Goal: Task Accomplishment & Management: Complete application form

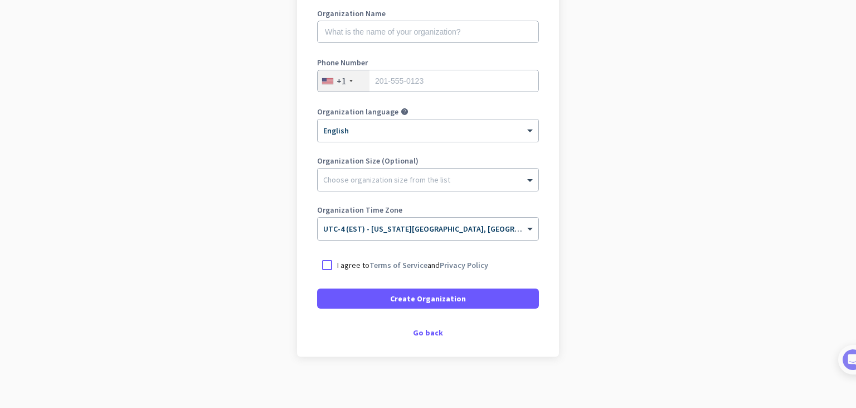
scroll to position [165, 0]
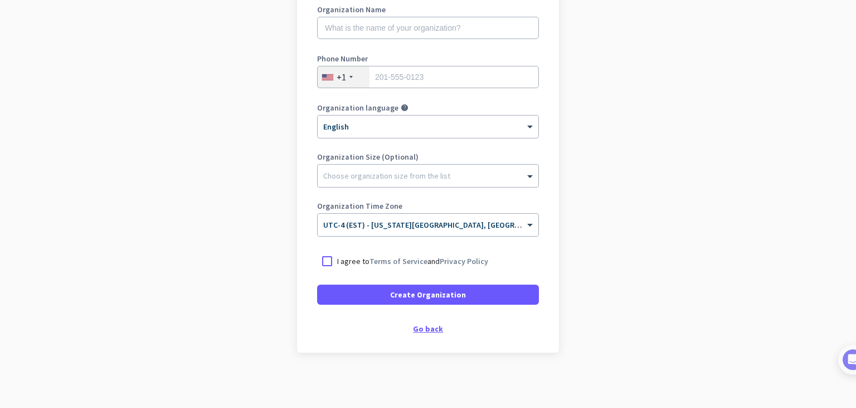
click at [433, 332] on div "Go back" at bounding box center [428, 328] width 222 height 8
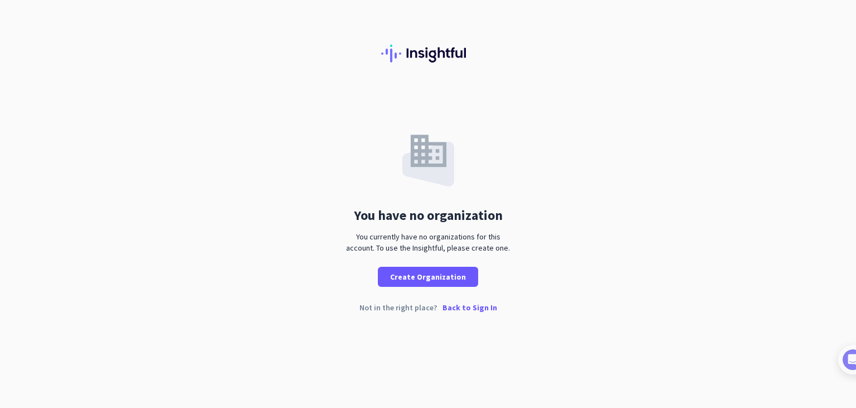
click at [467, 308] on p "Back to Sign In" at bounding box center [470, 307] width 55 height 8
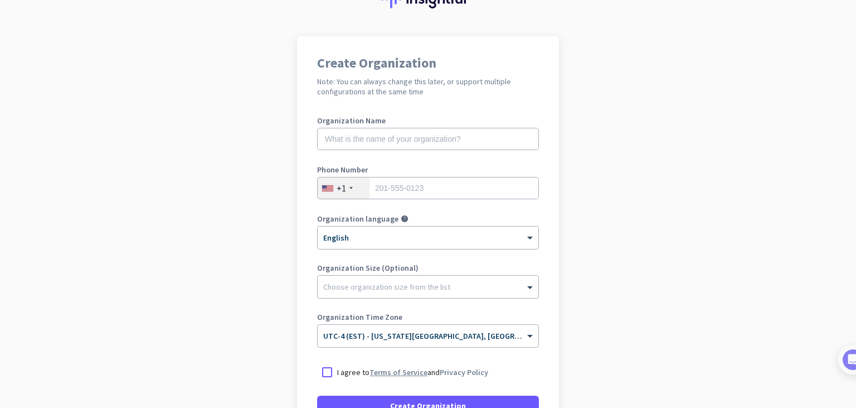
scroll to position [54, 0]
drag, startPoint x: 414, startPoint y: 264, endPoint x: 403, endPoint y: 262, distance: 11.8
drag, startPoint x: 403, startPoint y: 262, endPoint x: 212, endPoint y: 216, distance: 196.2
click at [212, 216] on app-onboarding-organization "Create Organization Note: You can always change this later, or support multiple…" at bounding box center [428, 278] width 856 height 483
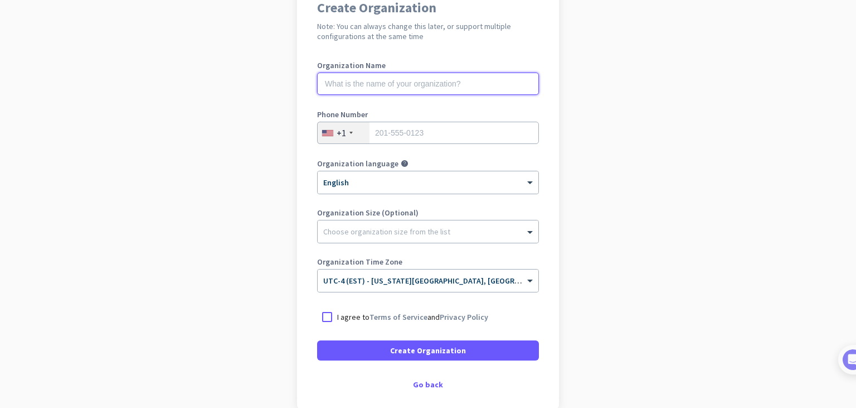
click at [392, 84] on input "text" at bounding box center [428, 83] width 222 height 22
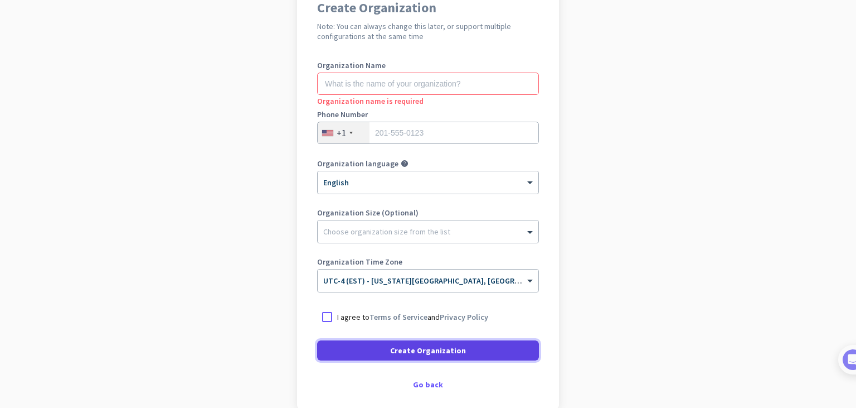
click at [447, 351] on span "Create Organization" at bounding box center [428, 350] width 76 height 11
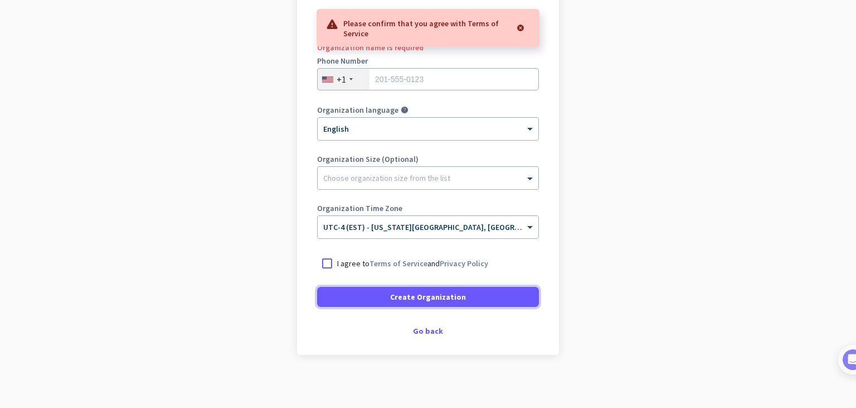
scroll to position [165, 0]
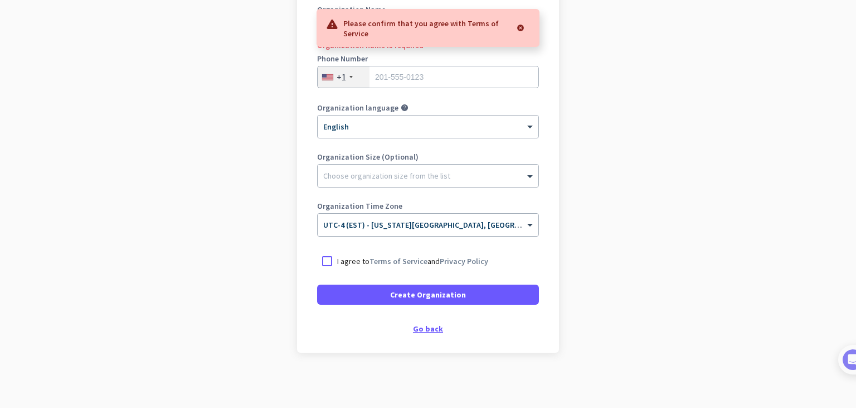
click at [408, 331] on div "Go back" at bounding box center [428, 328] width 222 height 8
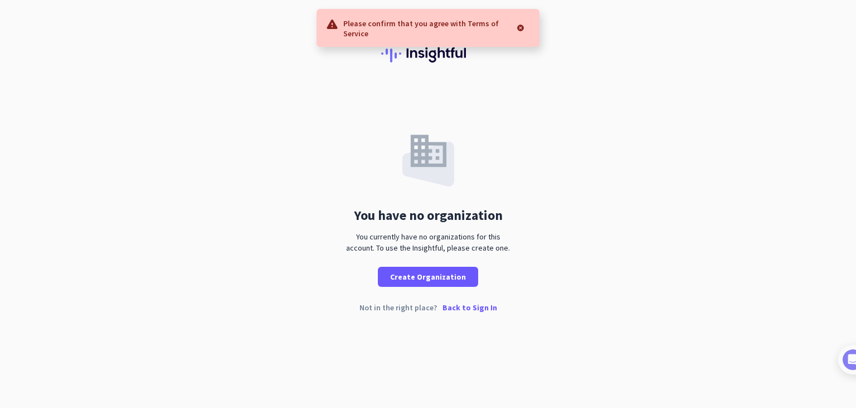
click at [476, 303] on p "Back to Sign In" at bounding box center [470, 307] width 55 height 8
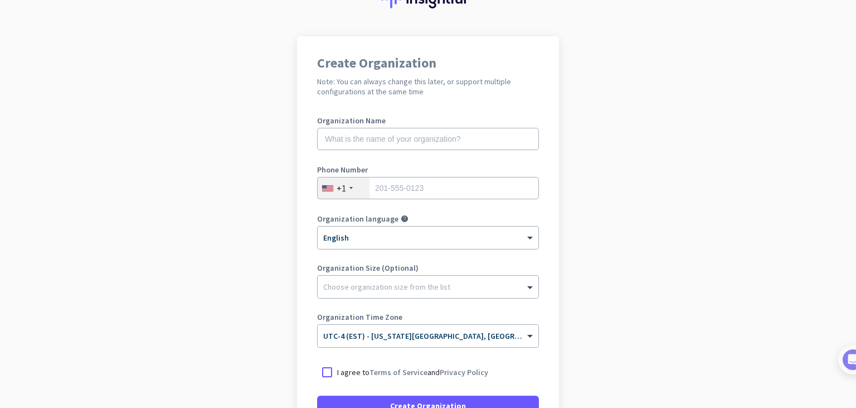
scroll to position [54, 0]
click at [419, 137] on input "text" at bounding box center [428, 139] width 222 height 22
type input "1"
click at [358, 185] on div "+1" at bounding box center [344, 188] width 52 height 21
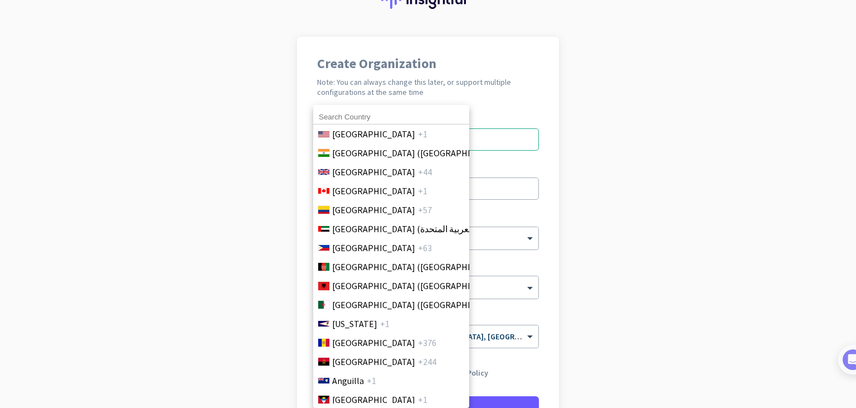
click at [595, 207] on div at bounding box center [428, 204] width 856 height 408
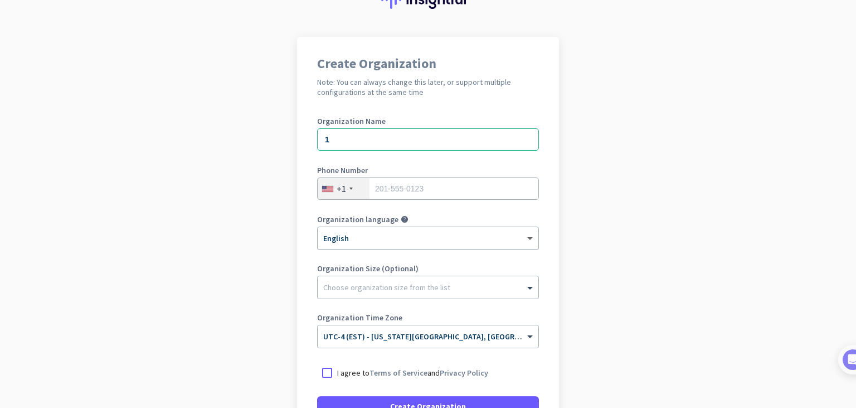
click at [520, 241] on div "× English" at bounding box center [421, 238] width 207 height 9
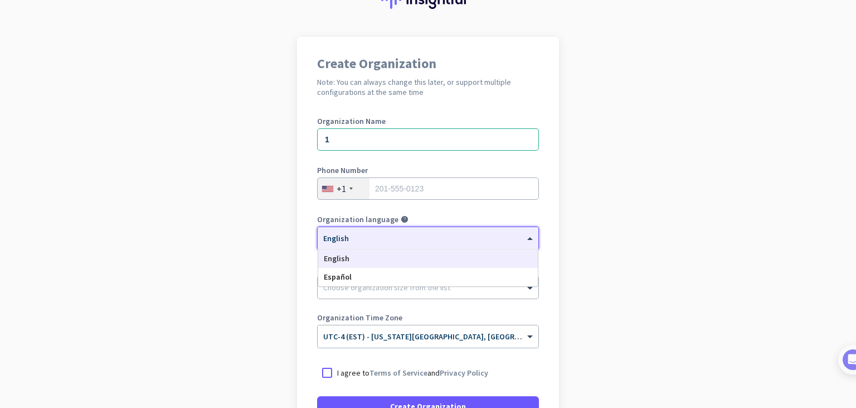
click at [615, 255] on app-onboarding-organization "Create Organization Note: You can always change this later, or support multiple…" at bounding box center [428, 278] width 856 height 483
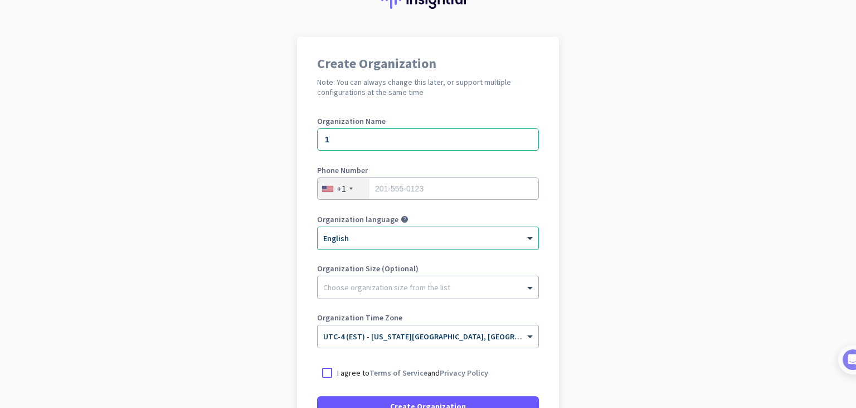
click at [484, 280] on div at bounding box center [428, 284] width 221 height 11
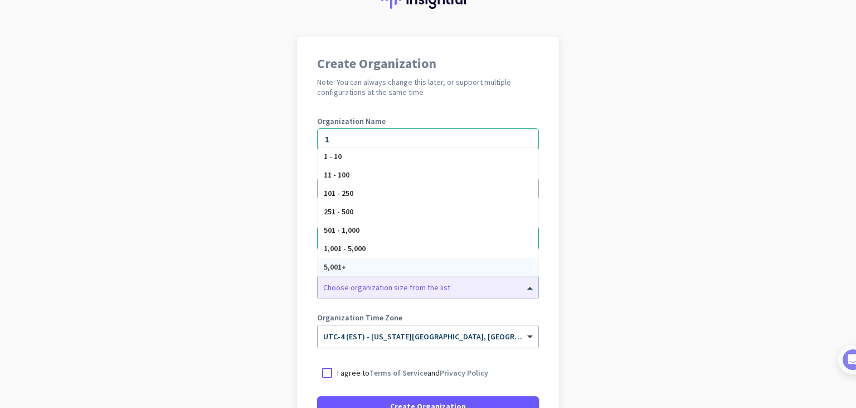
click at [615, 274] on app-onboarding-organization "Create Organization Note: You can always change this later, or support multiple…" at bounding box center [428, 278] width 856 height 483
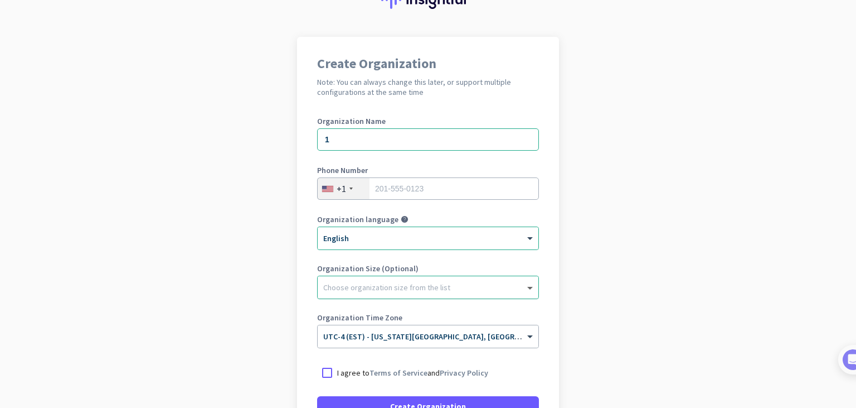
click at [525, 284] on span at bounding box center [532, 287] width 14 height 11
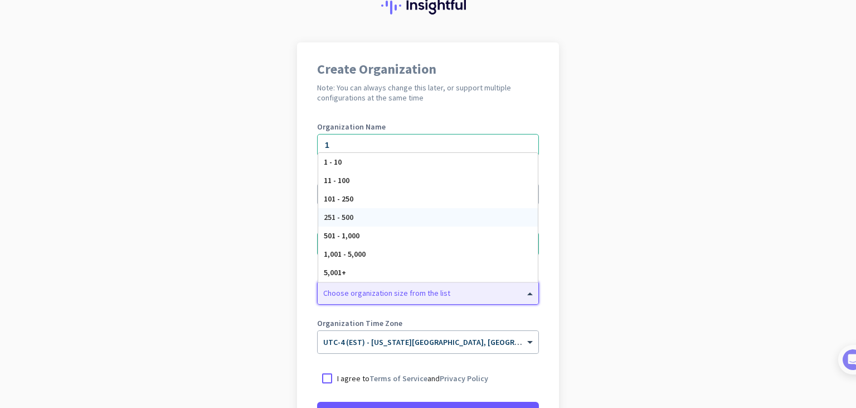
scroll to position [0, 0]
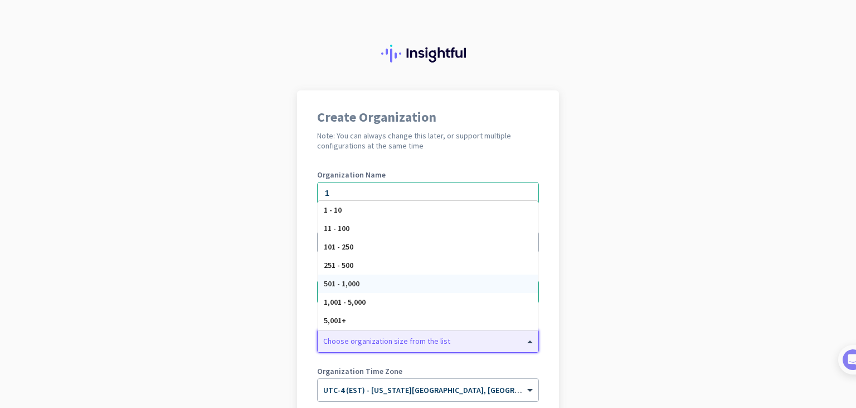
click at [406, 286] on div "501 - 1,000" at bounding box center [428, 283] width 220 height 18
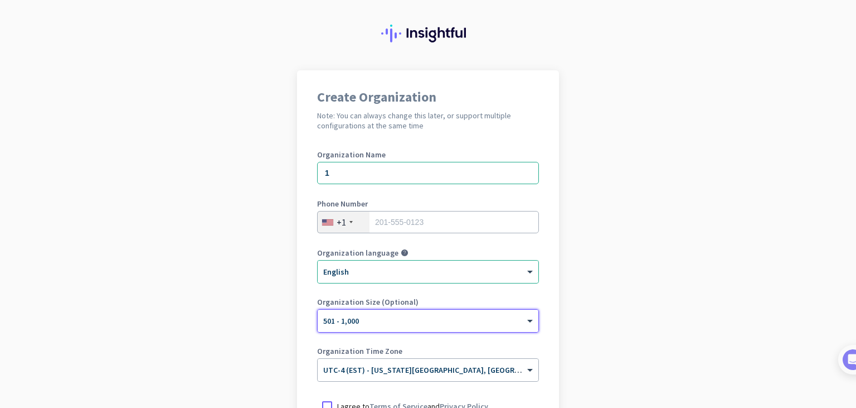
scroll to position [56, 0]
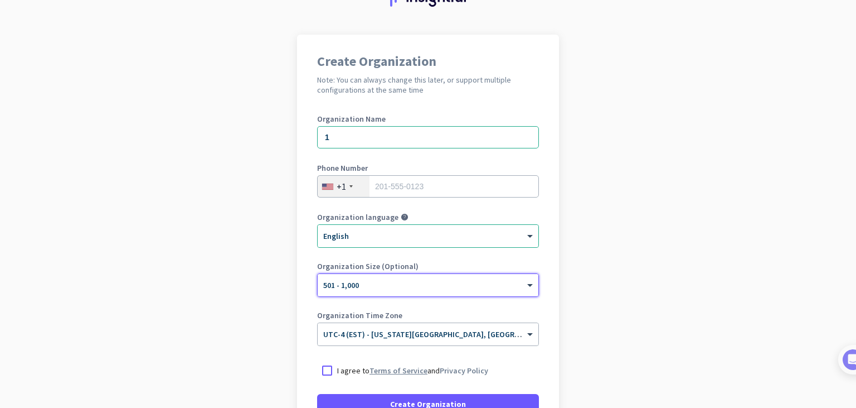
click at [377, 367] on link "Terms of Service" at bounding box center [399, 370] width 58 height 10
click at [323, 372] on div at bounding box center [327, 370] width 20 height 20
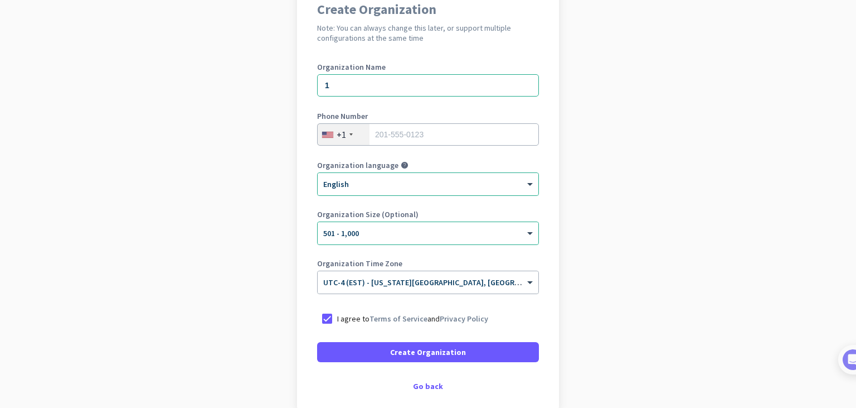
scroll to position [111, 0]
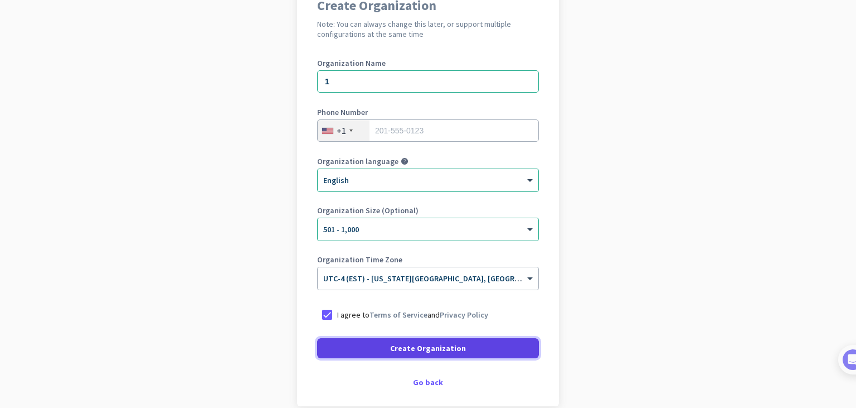
click at [432, 353] on span "Create Organization" at bounding box center [428, 347] width 76 height 11
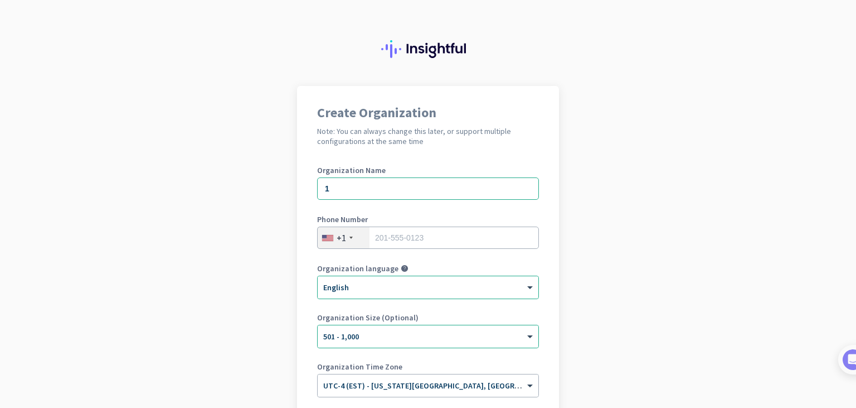
scroll to position [0, 0]
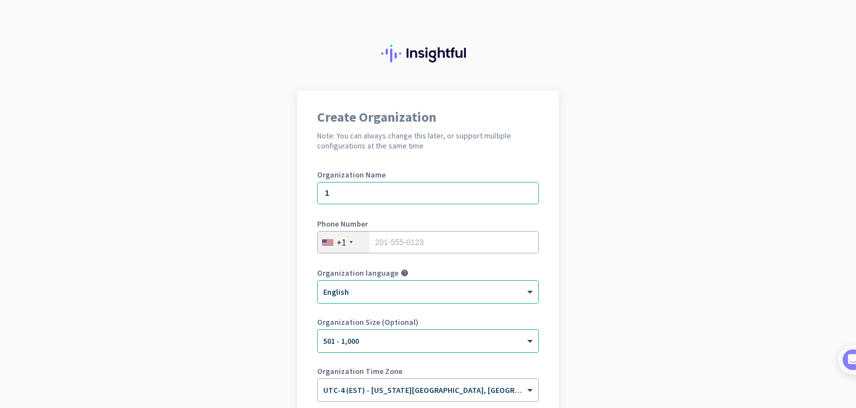
click at [568, 349] on app-onboarding-organization "Create Organization Note: You can always change this later, or support multiple…" at bounding box center [428, 331] width 856 height 483
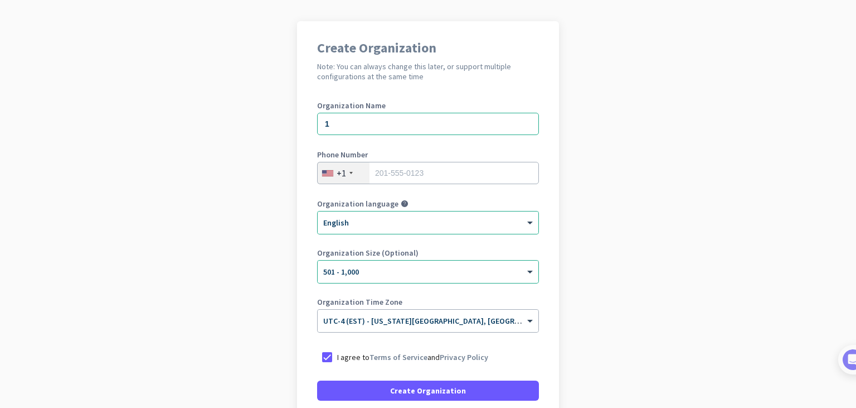
scroll to position [54, 0]
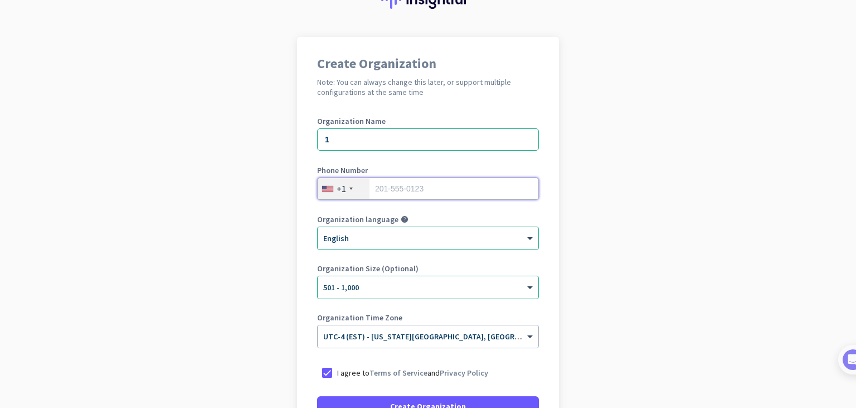
click at [425, 190] on input "tel" at bounding box center [428, 188] width 222 height 22
click at [337, 183] on div "+1" at bounding box center [341, 188] width 9 height 11
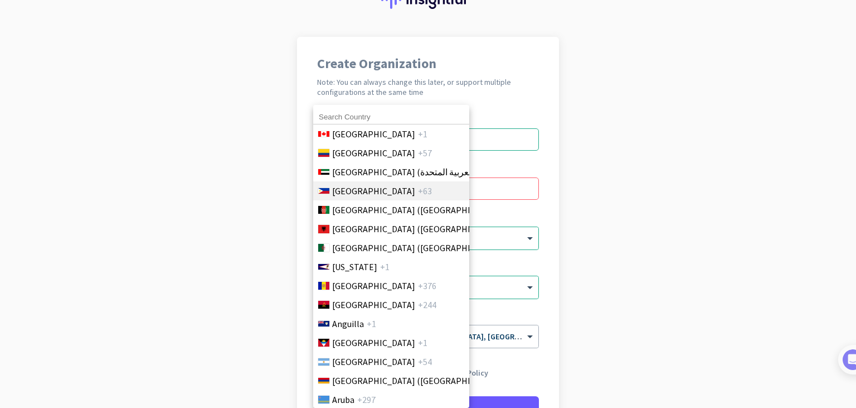
scroll to position [223, 0]
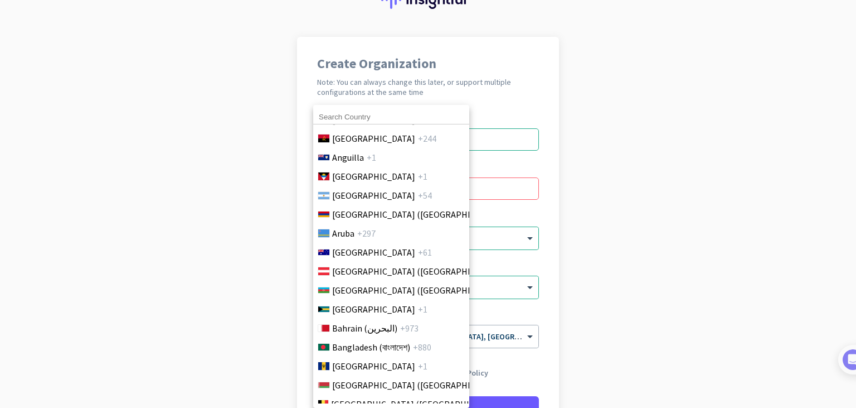
click at [586, 225] on div at bounding box center [428, 204] width 856 height 408
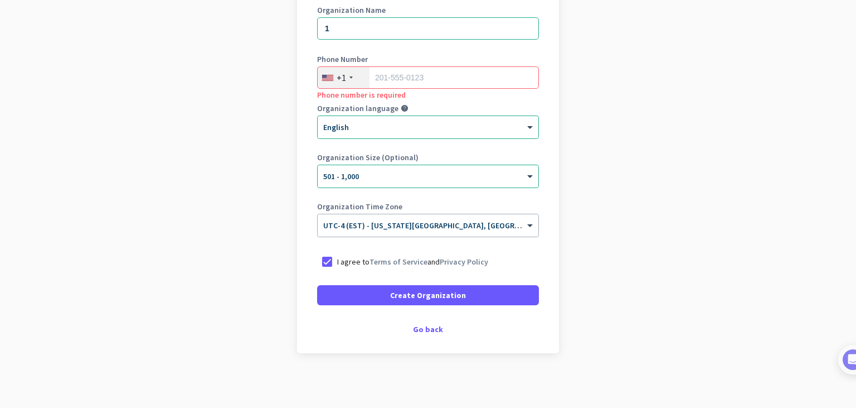
scroll to position [165, 0]
click at [428, 334] on div "Create Organization Note: You can always change this later, or support multiple…" at bounding box center [428, 138] width 262 height 427
click at [426, 328] on div "Go back" at bounding box center [428, 328] width 222 height 8
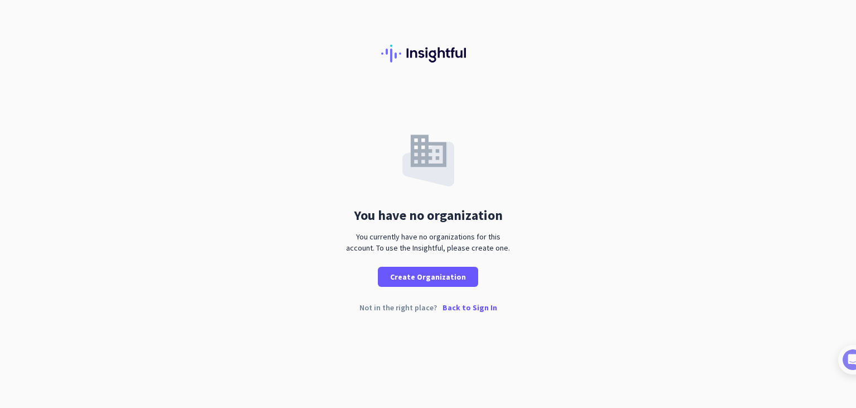
click at [460, 310] on p "Back to Sign In" at bounding box center [470, 307] width 55 height 8
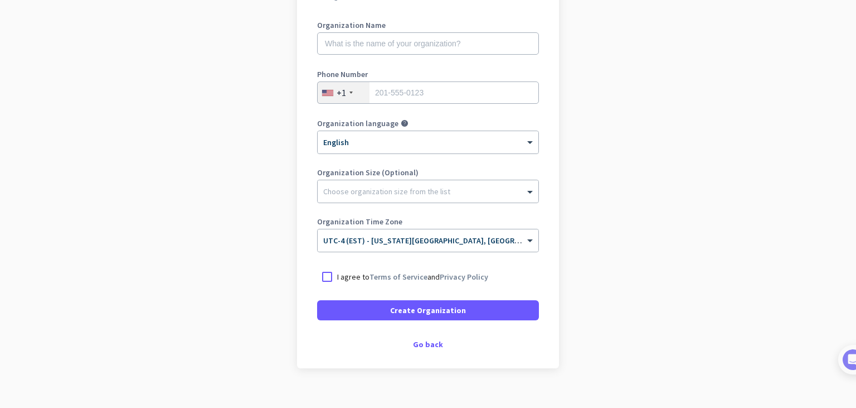
scroll to position [165, 0]
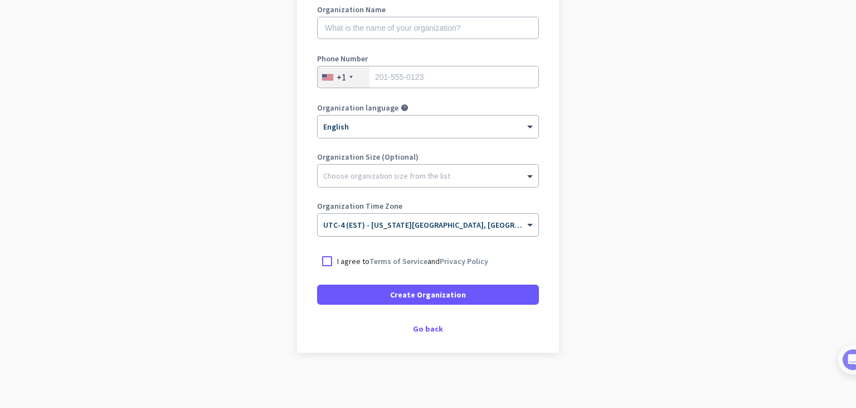
click at [435, 226] on span "UTC-4 (EST) - [US_STATE][GEOGRAPHIC_DATA], [GEOGRAPHIC_DATA], [GEOGRAPHIC_DATA]…" at bounding box center [517, 225] width 388 height 10
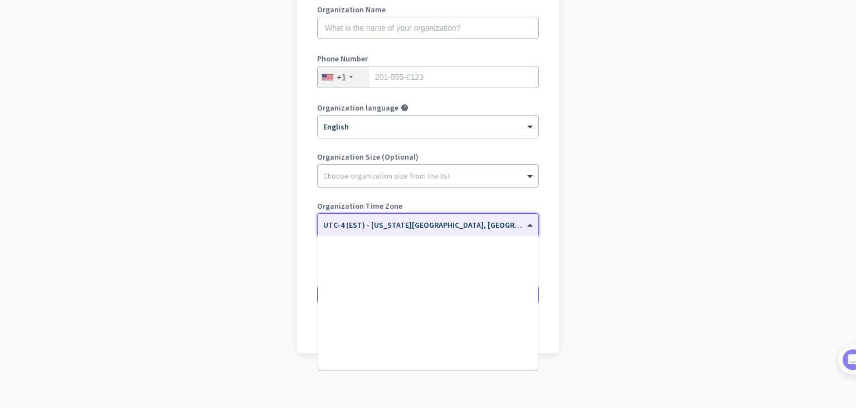
scroll to position [1288, 0]
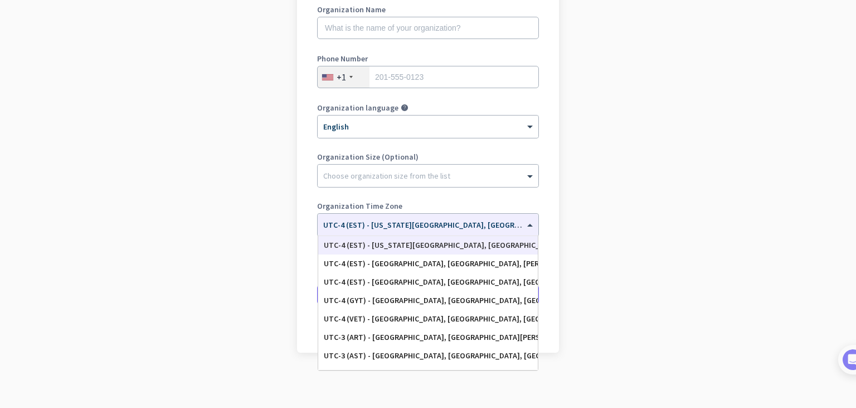
click at [443, 203] on label "Organization Time Zone" at bounding box center [428, 206] width 222 height 8
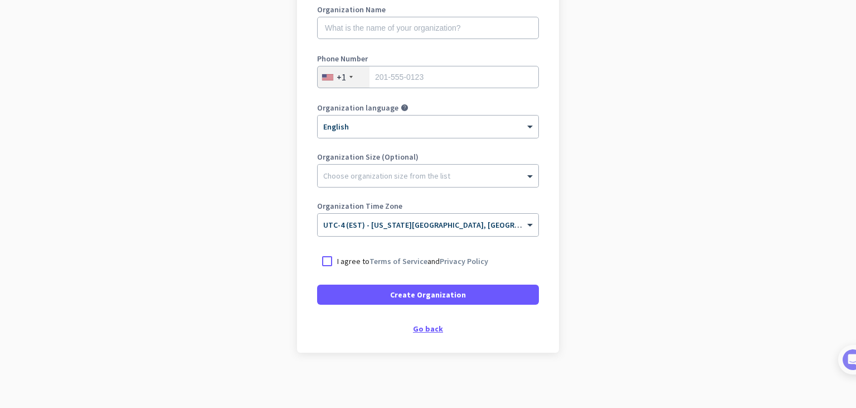
click at [428, 327] on div "Go back" at bounding box center [428, 328] width 222 height 8
